Goal: Task Accomplishment & Management: Use online tool/utility

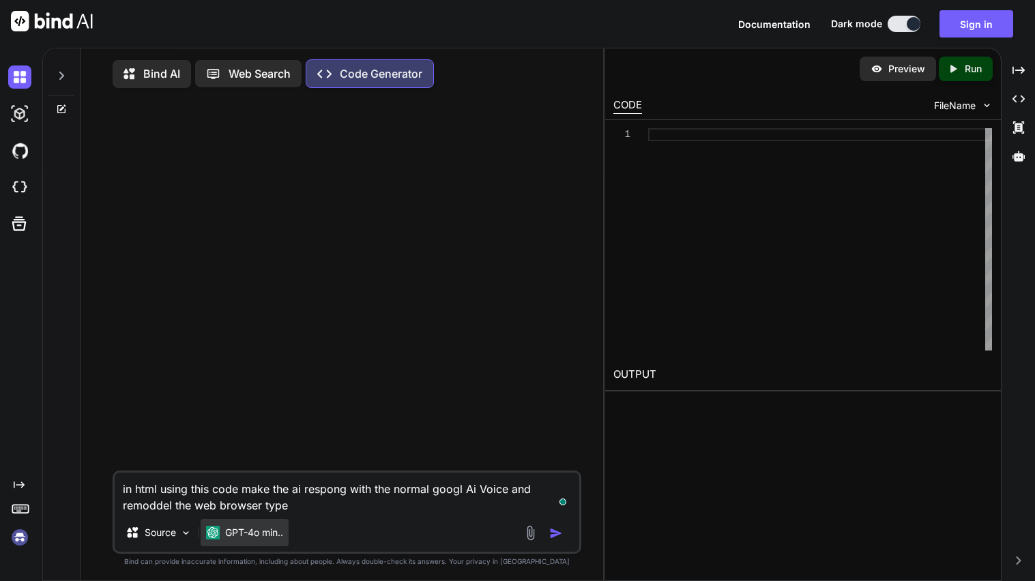
paste textarea "<!LOREMIP dolo> <sita> <cons> <adipi>Elitsed Doeiusmod Tempor Incid Utlabore et…"
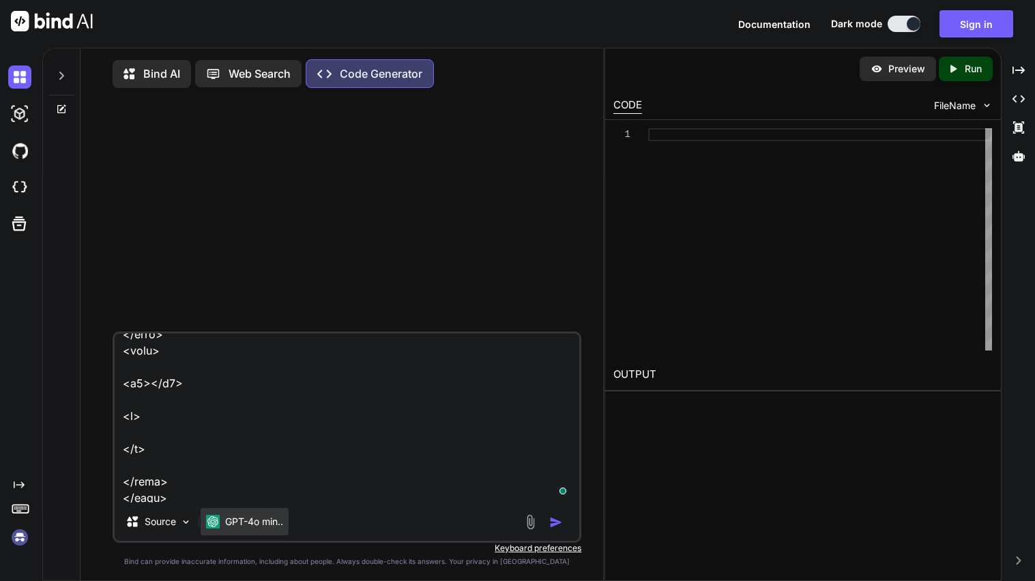
scroll to position [18499, 0]
type textarea "lo ipsu dolor sita cons adip eli se doeiusm temp inc utlabo etdol Ma Aliqu eni …"
click at [557, 528] on img "button" at bounding box center [556, 523] width 14 height 14
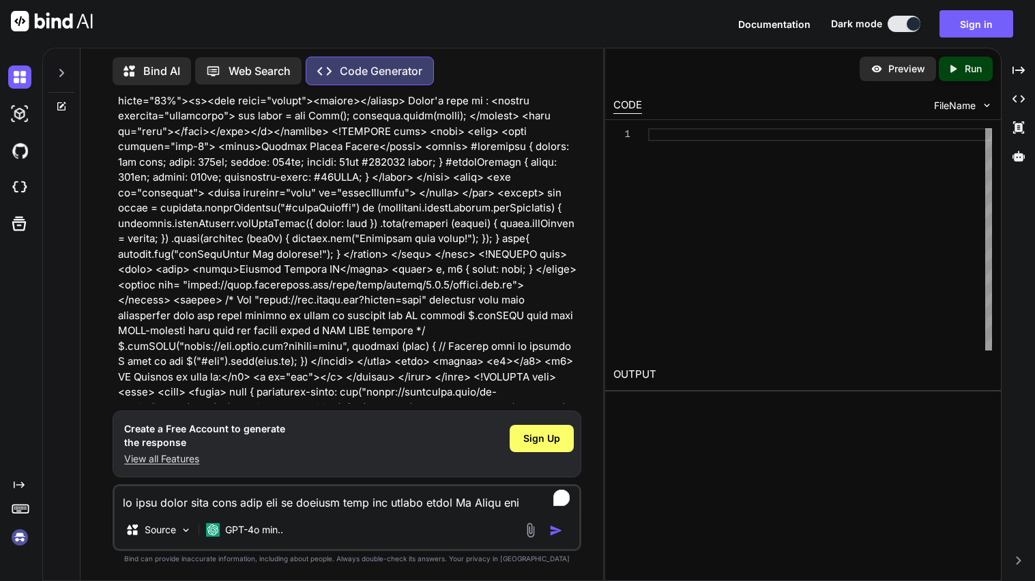
scroll to position [4978, 0]
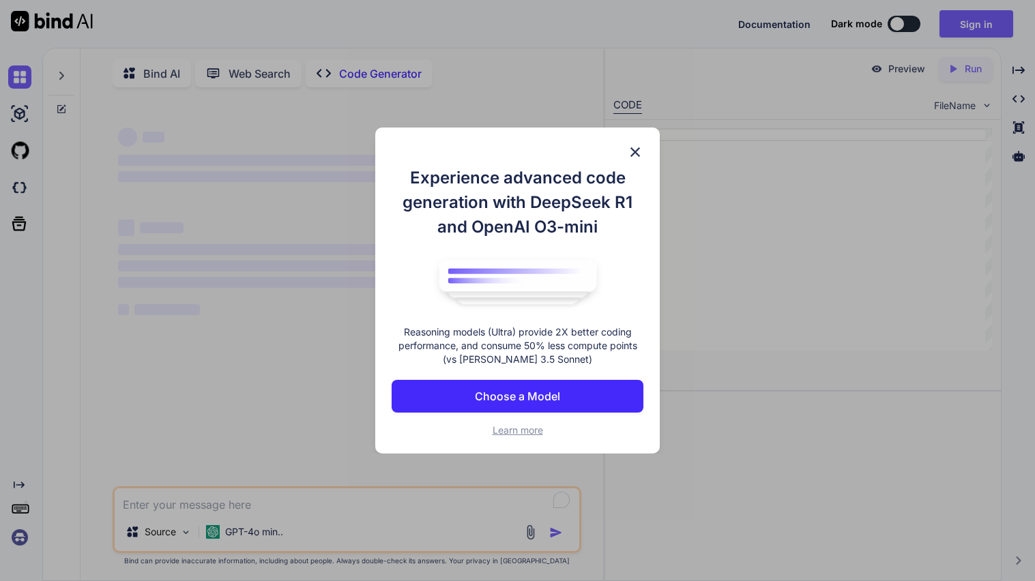
click at [632, 153] on img at bounding box center [635, 152] width 16 height 16
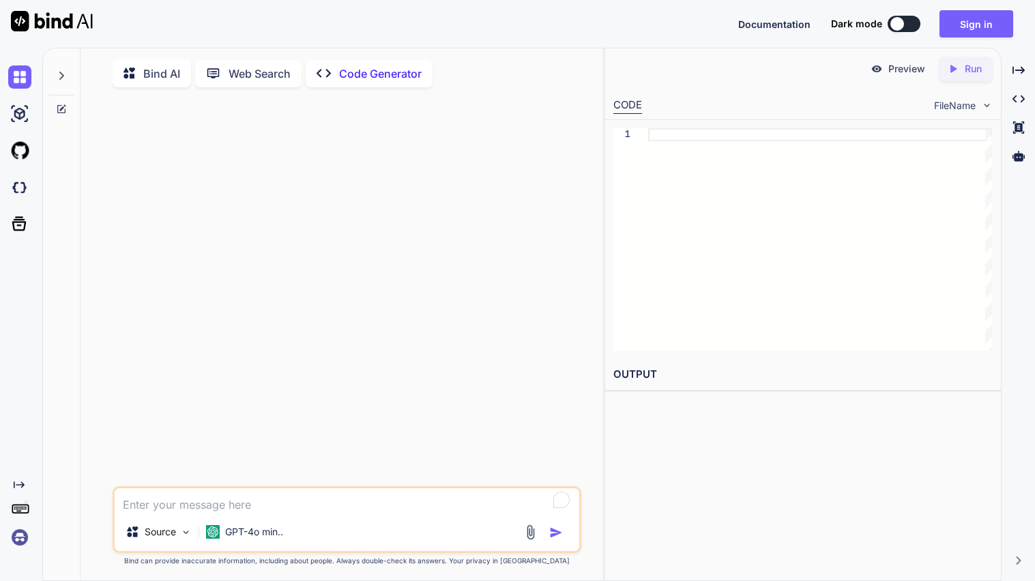
type textarea "x"
click at [980, 18] on button "Sign in" at bounding box center [976, 23] width 74 height 27
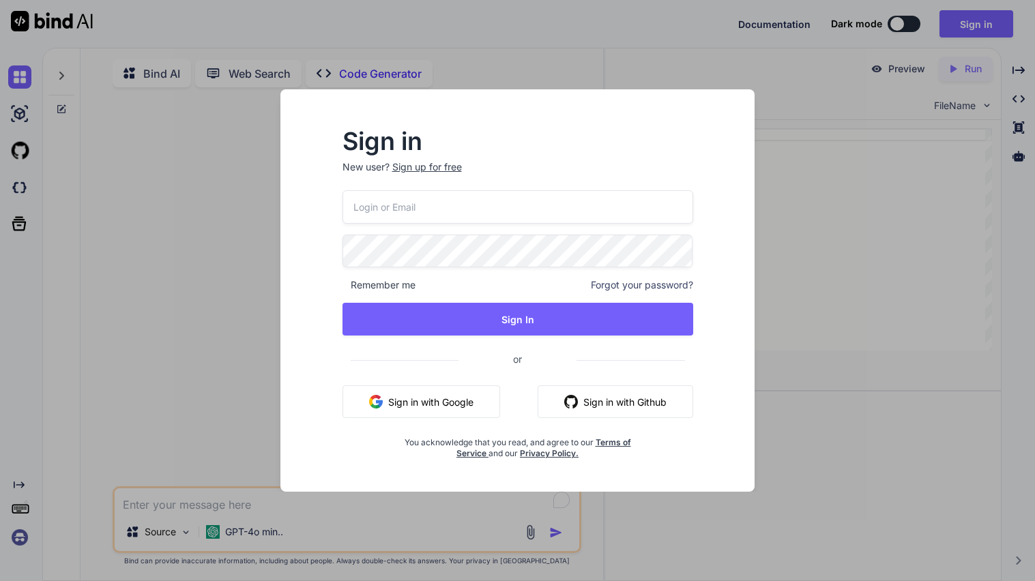
type input "ren23449@tutamail.com"
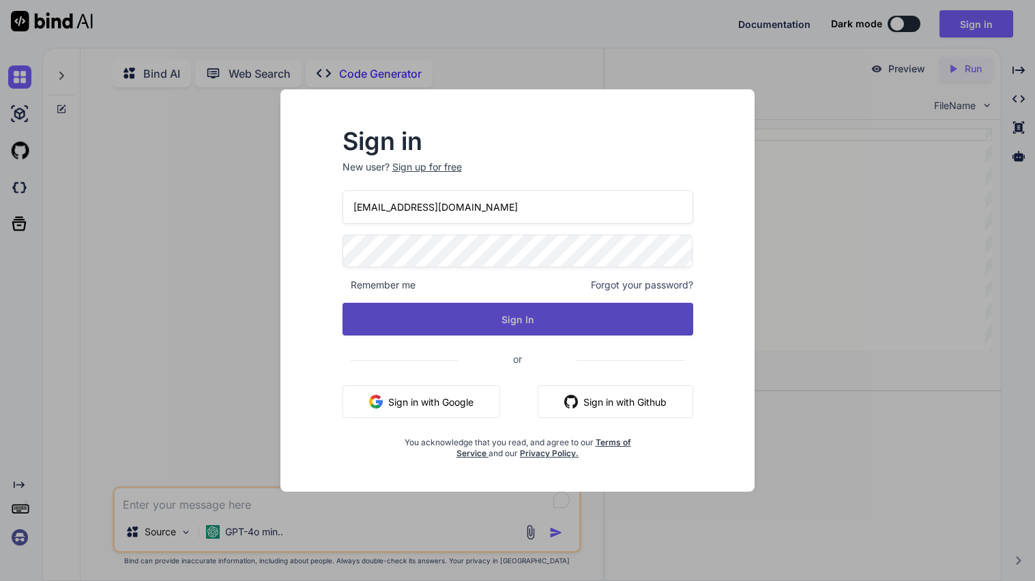
click at [499, 323] on button "Sign In" at bounding box center [517, 319] width 351 height 33
click at [548, 319] on button "Sign In" at bounding box center [517, 319] width 351 height 33
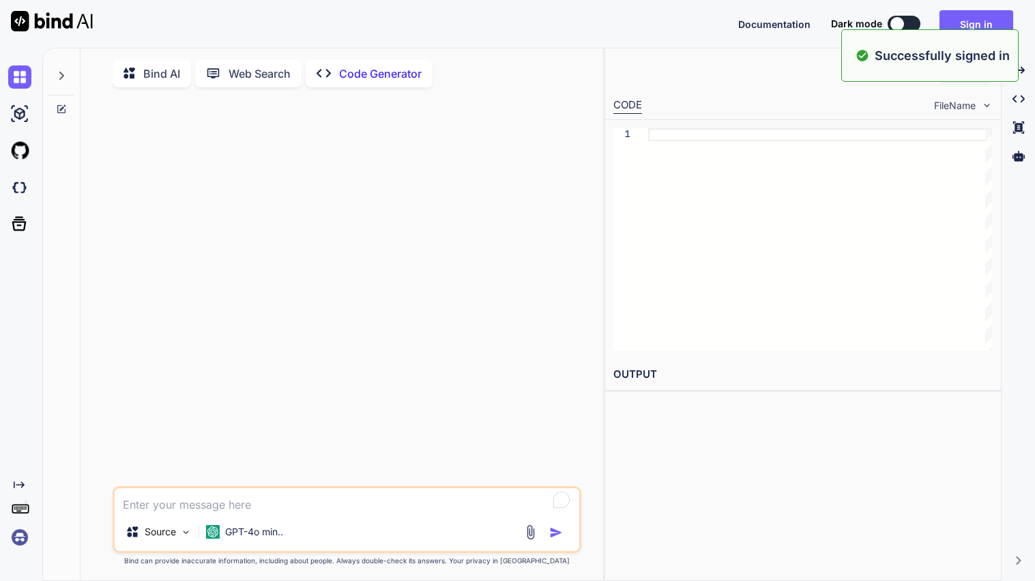
type textarea "x"
